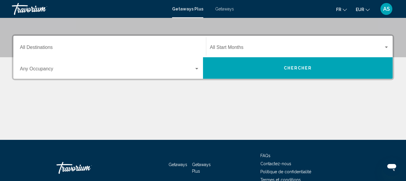
scroll to position [152, 0]
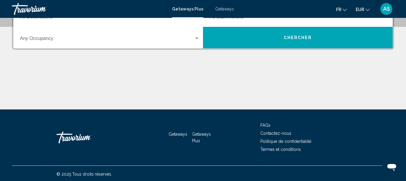
click at [223, 15] on div "Getaways Plus Getaways fr English Español Français Italiano Português русский E…" at bounding box center [203, 9] width 406 height 12
click at [226, 11] on span "Getaways" at bounding box center [224, 9] width 19 height 5
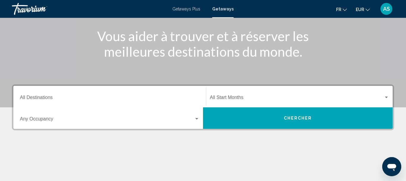
scroll to position [61, 0]
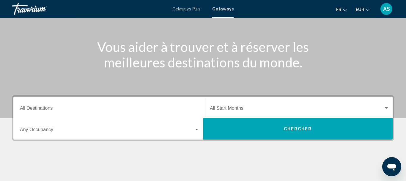
click at [235, 107] on span "Search widget" at bounding box center [297, 108] width 174 height 5
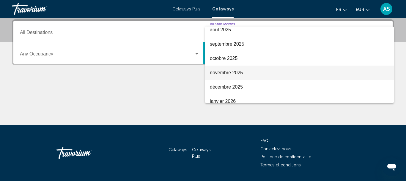
scroll to position [34, 0]
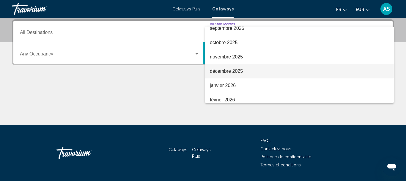
click at [236, 71] on span "décembre 2025" at bounding box center [299, 71] width 179 height 14
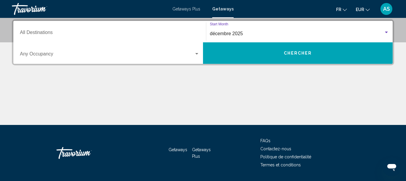
click at [252, 59] on button "Chercher" at bounding box center [298, 52] width 190 height 21
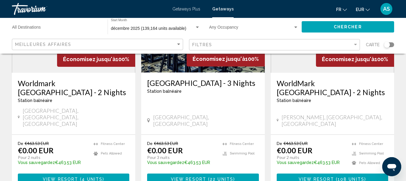
scroll to position [819, 0]
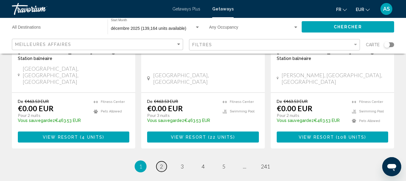
click at [162, 163] on span "2" at bounding box center [161, 166] width 3 height 7
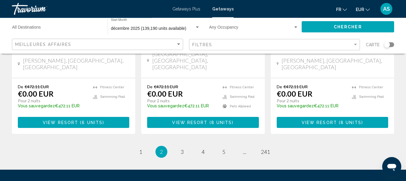
scroll to position [834, 0]
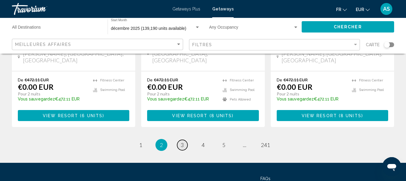
click at [182, 141] on span "3" at bounding box center [182, 144] width 3 height 7
